Goal: Information Seeking & Learning: Learn about a topic

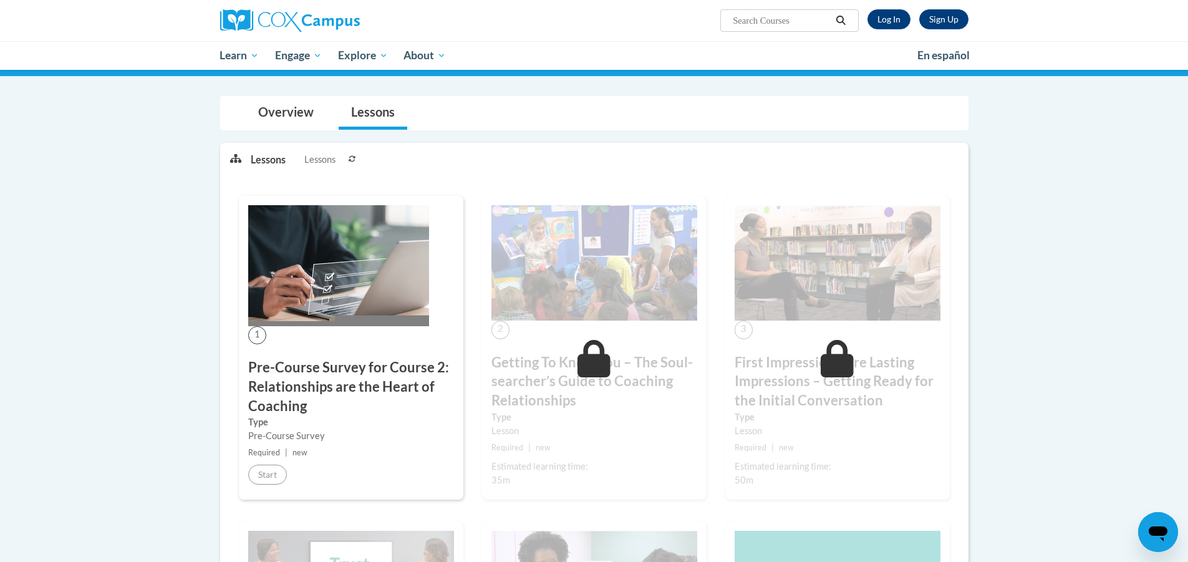
scroll to position [100, 0]
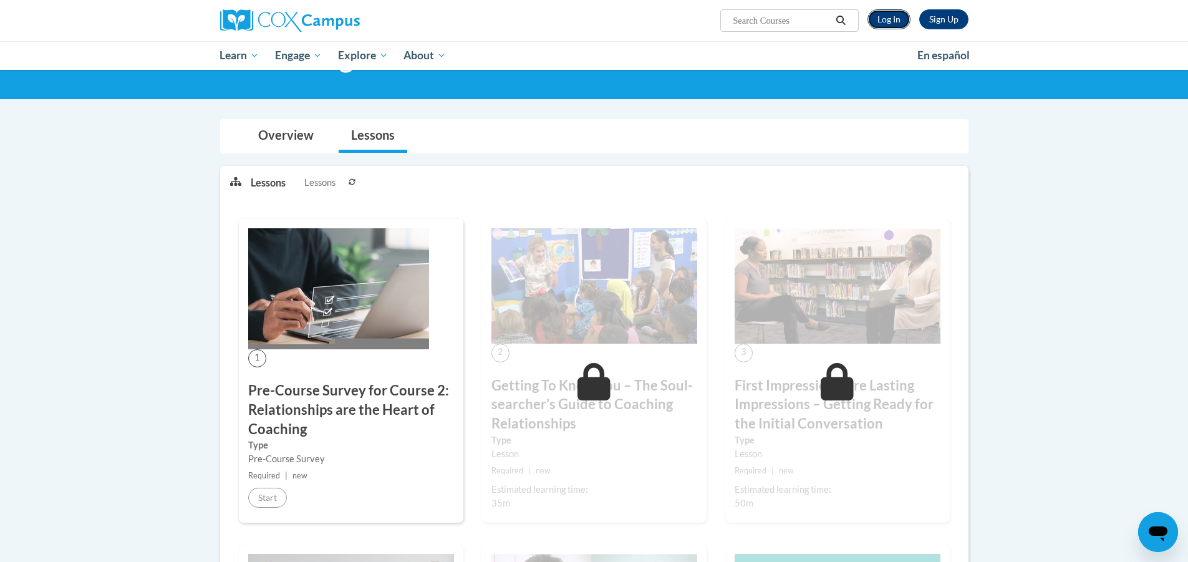
click at [895, 25] on link "Log In" at bounding box center [889, 19] width 43 height 20
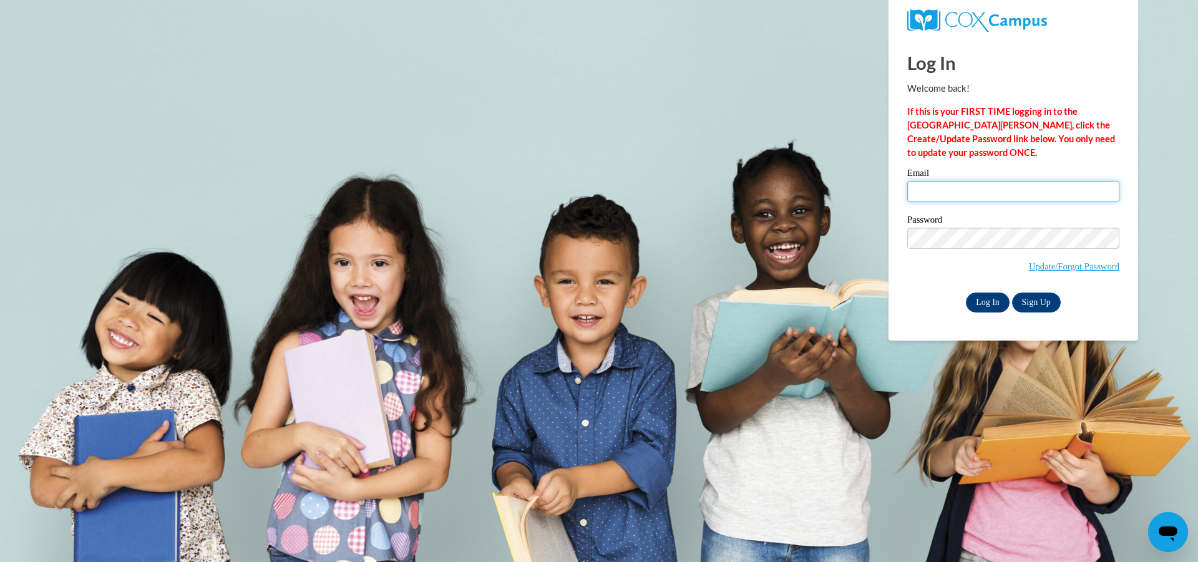
type input "[PERSON_NAME][EMAIL_ADDRESS][PERSON_NAME][DOMAIN_NAME]"
click at [996, 305] on input "Log In" at bounding box center [988, 303] width 44 height 20
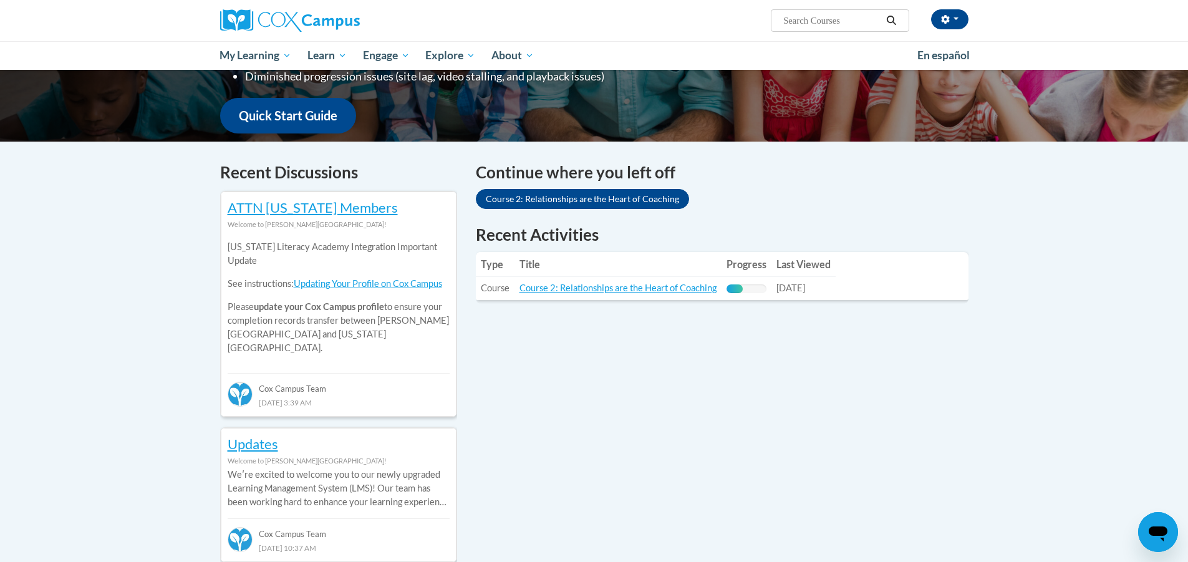
scroll to position [312, 0]
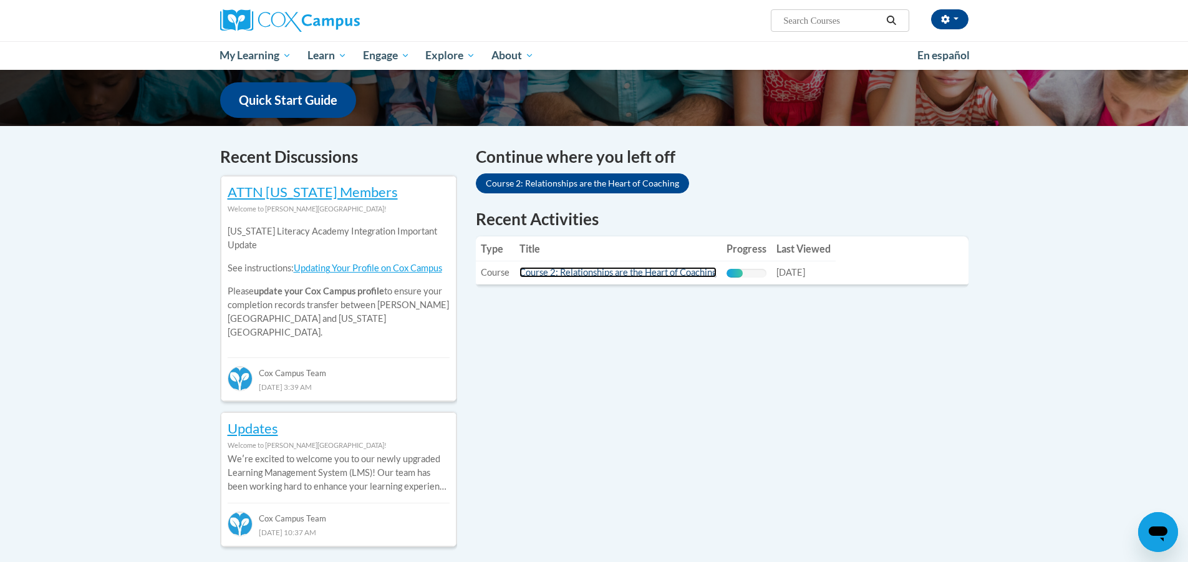
click at [583, 274] on link "Course 2: Relationships are the Heart of Coaching" at bounding box center [618, 272] width 197 height 11
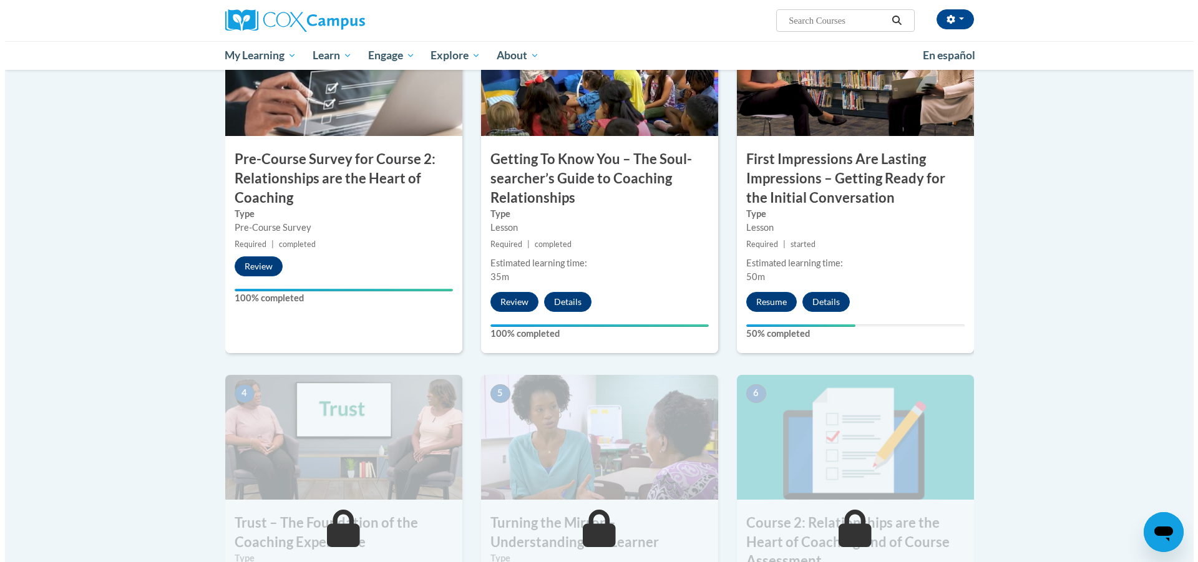
scroll to position [362, 0]
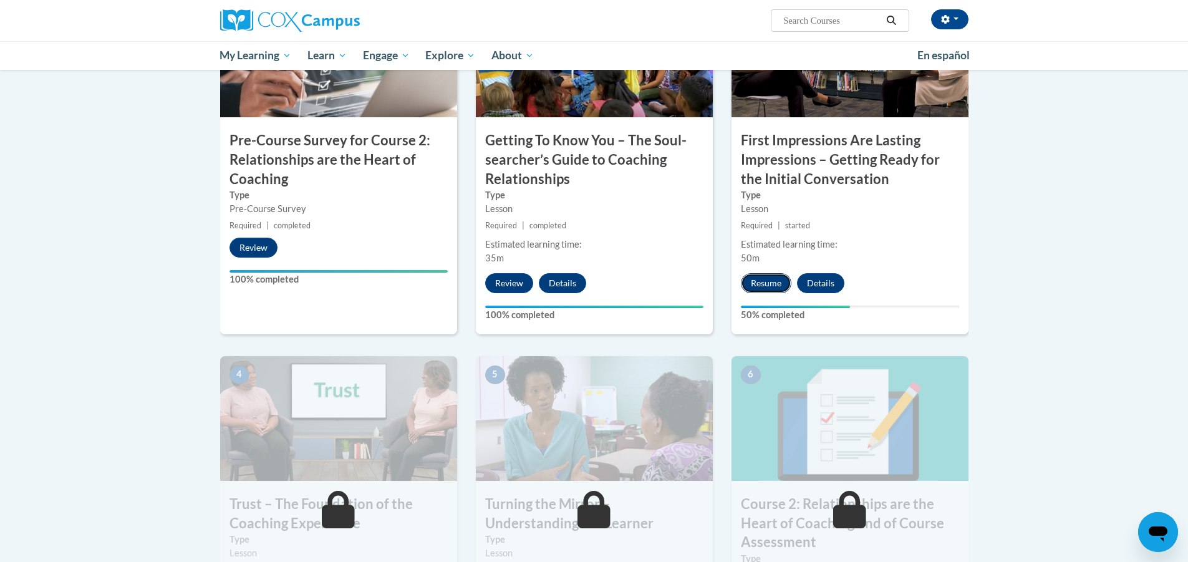
click at [763, 281] on button "Resume" at bounding box center [766, 283] width 51 height 20
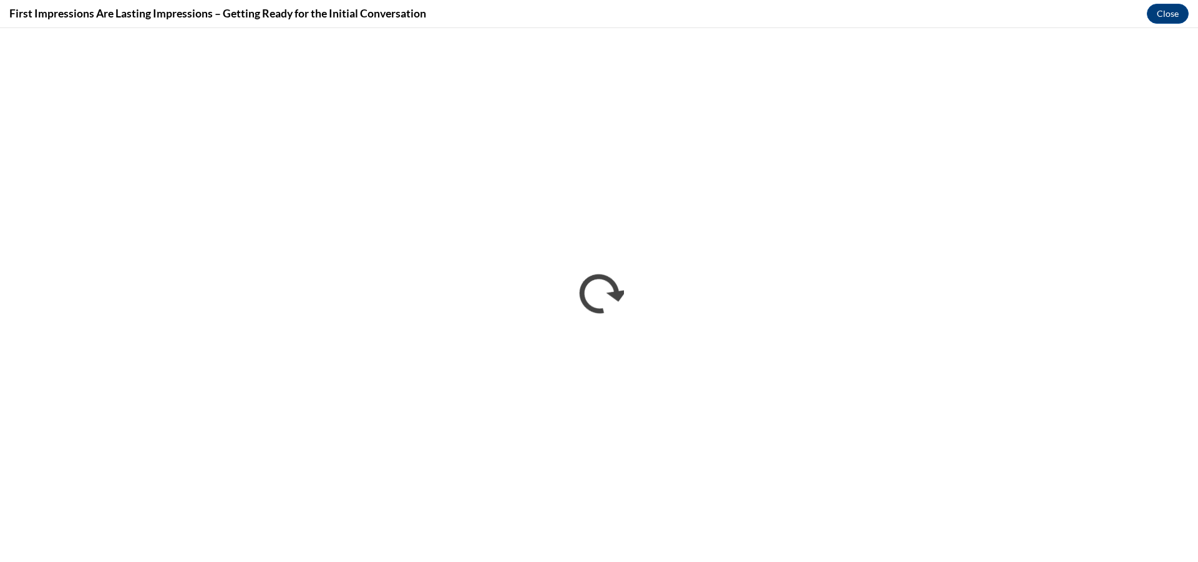
scroll to position [0, 0]
